Goal: Book appointment/travel/reservation

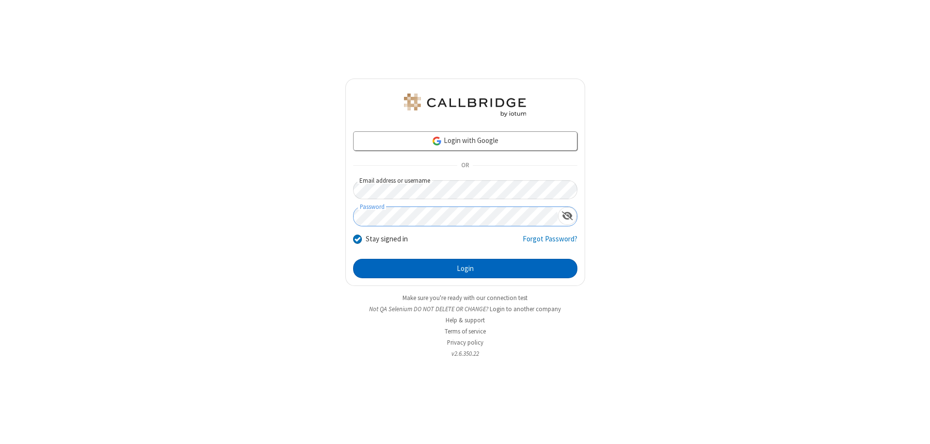
click at [465, 268] on button "Login" at bounding box center [465, 268] width 224 height 19
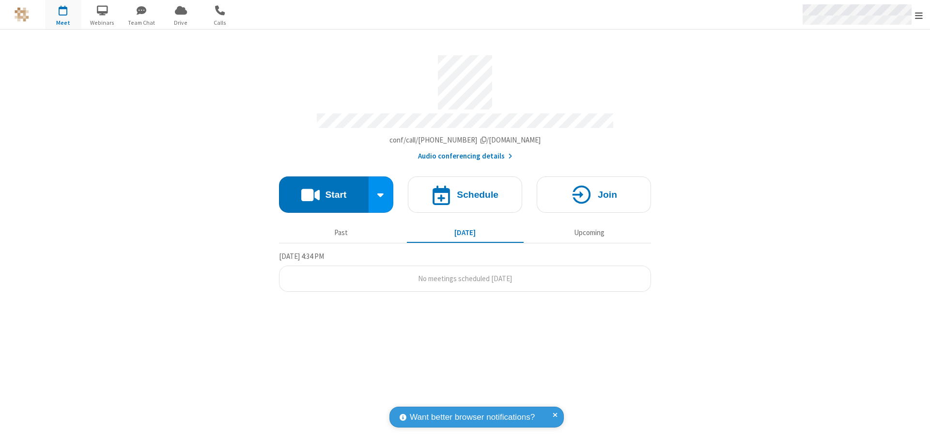
click at [919, 15] on span "Open menu" at bounding box center [919, 16] width 8 height 10
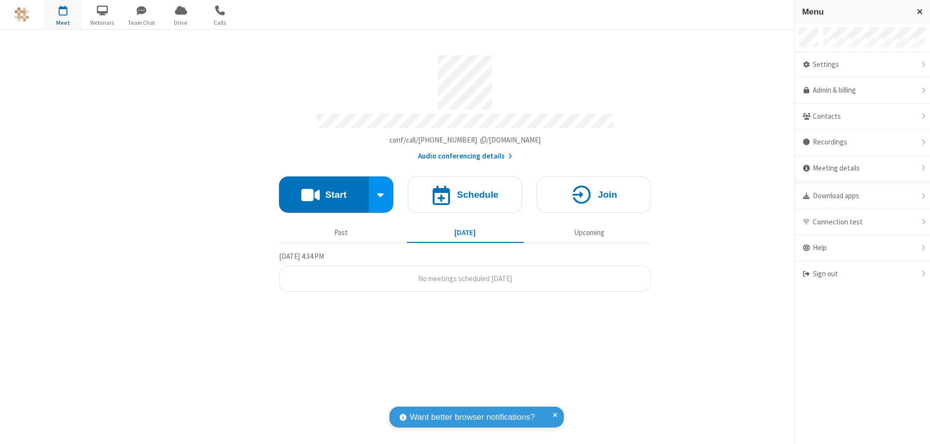
click at [63, 15] on span "button" at bounding box center [63, 10] width 36 height 16
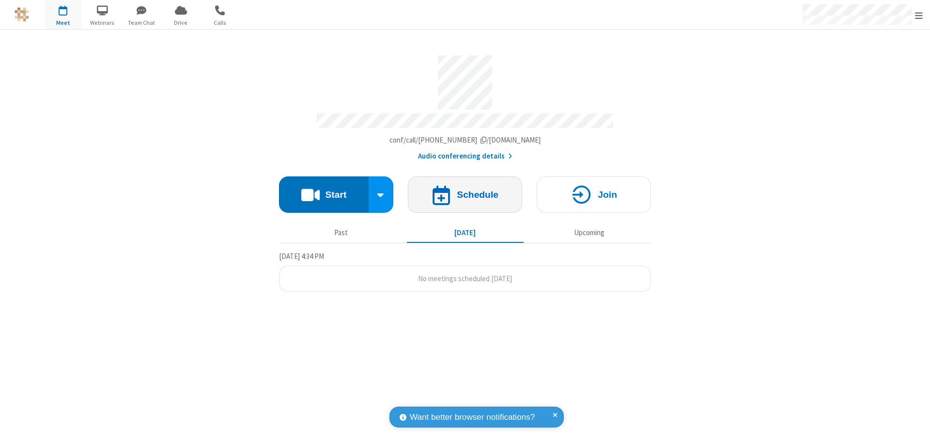
click at [465, 190] on h4 "Schedule" at bounding box center [478, 194] width 42 height 9
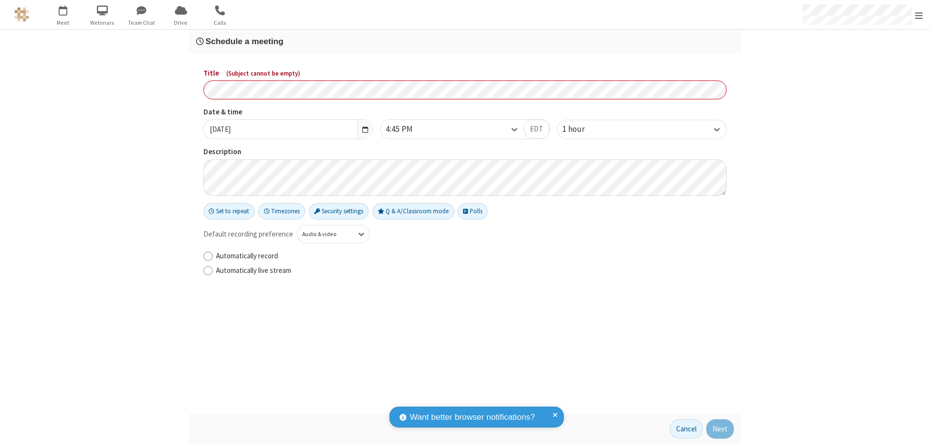
click at [465, 41] on h3 "Schedule a meeting" at bounding box center [465, 41] width 538 height 9
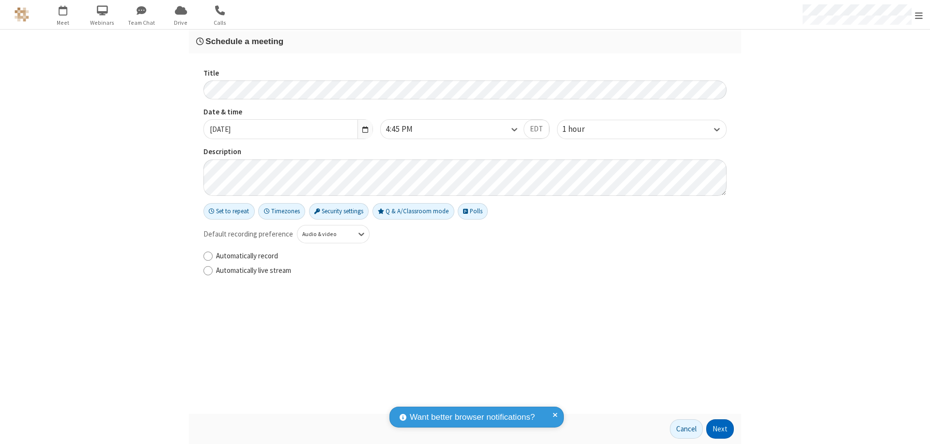
click at [720, 429] on button "Next" at bounding box center [720, 428] width 28 height 19
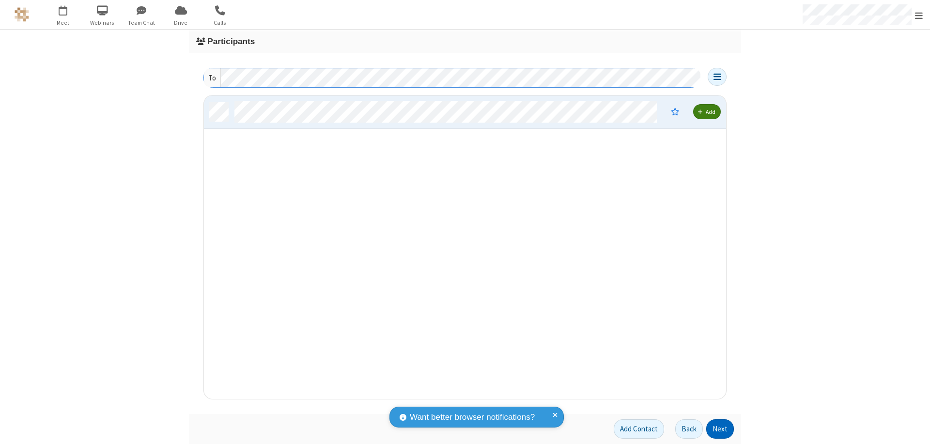
click at [720, 429] on button "Next" at bounding box center [720, 428] width 28 height 19
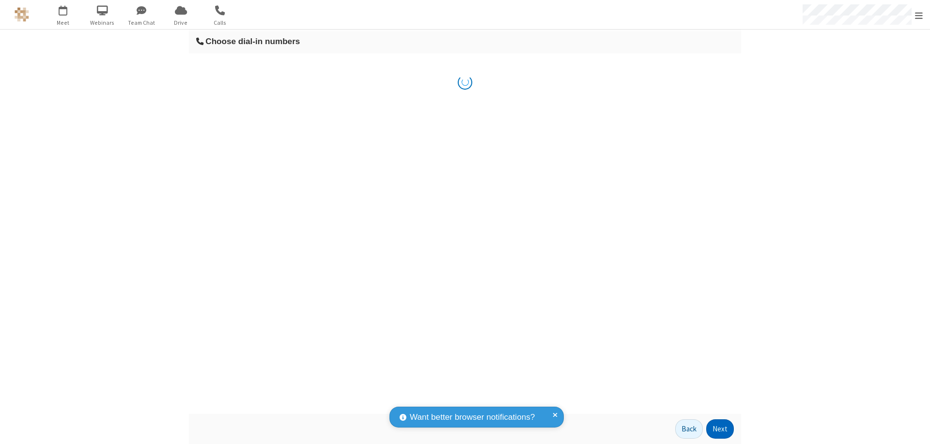
click at [720, 429] on button "Next" at bounding box center [720, 428] width 28 height 19
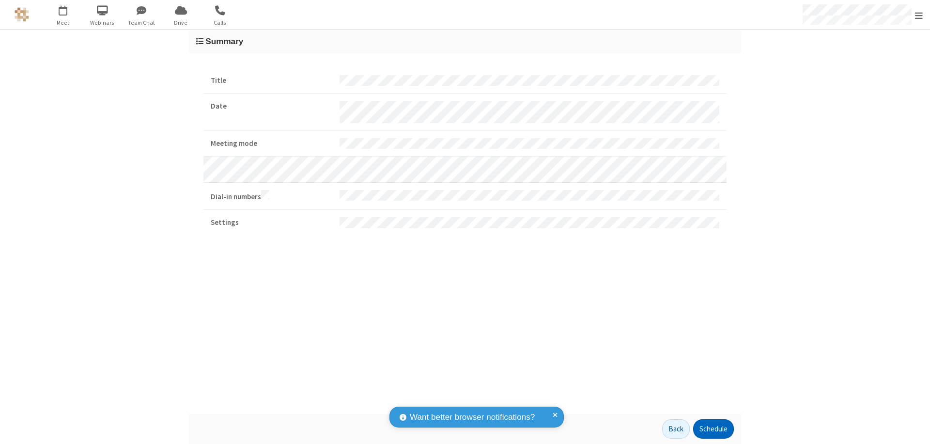
click at [713, 429] on button "Schedule" at bounding box center [713, 428] width 41 height 19
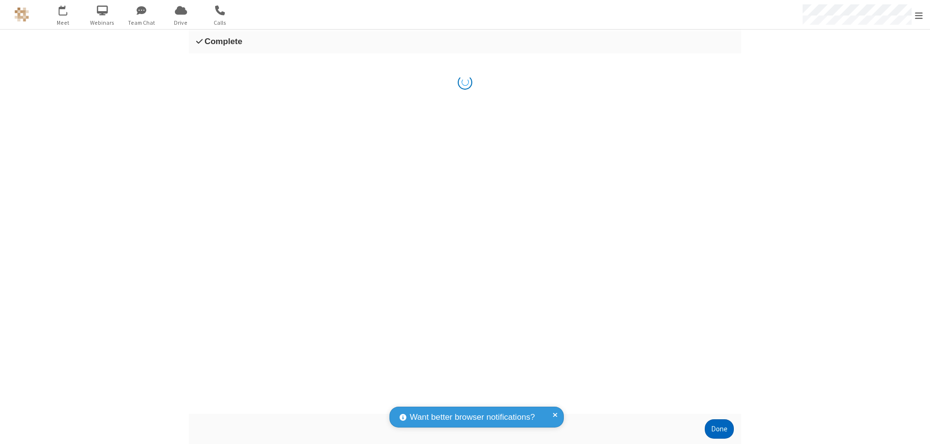
click at [719, 429] on button "Done" at bounding box center [719, 428] width 29 height 19
